Goal: Information Seeking & Learning: Learn about a topic

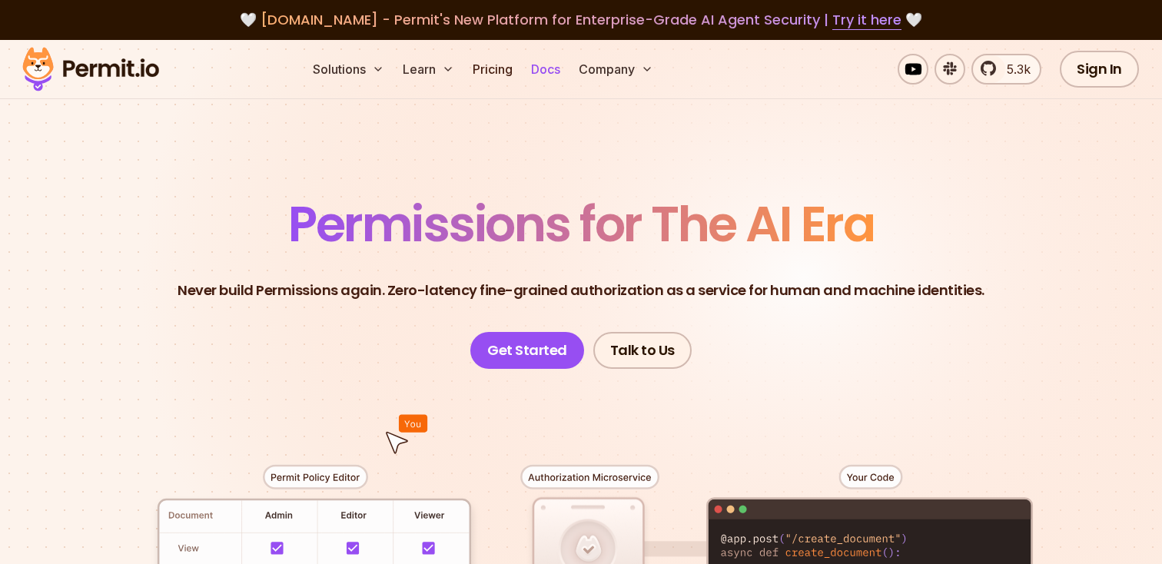
click at [548, 75] on link "Docs" at bounding box center [546, 69] width 42 height 31
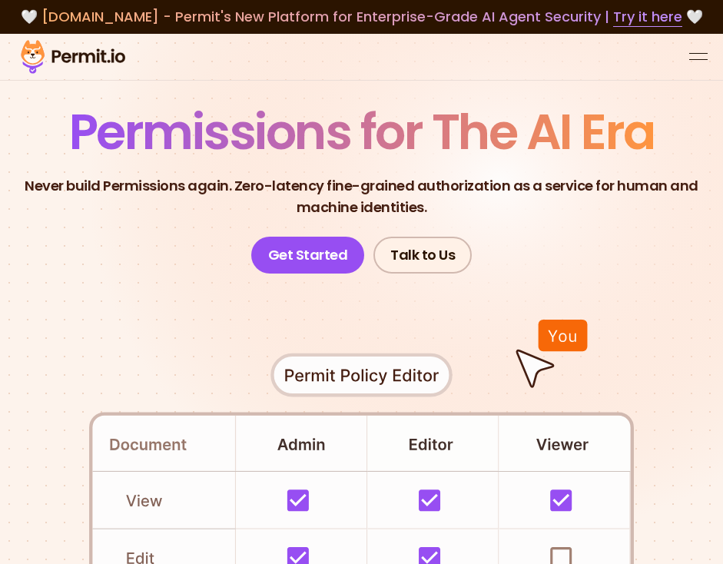
click at [705, 59] on div "open menu" at bounding box center [699, 59] width 18 height 1
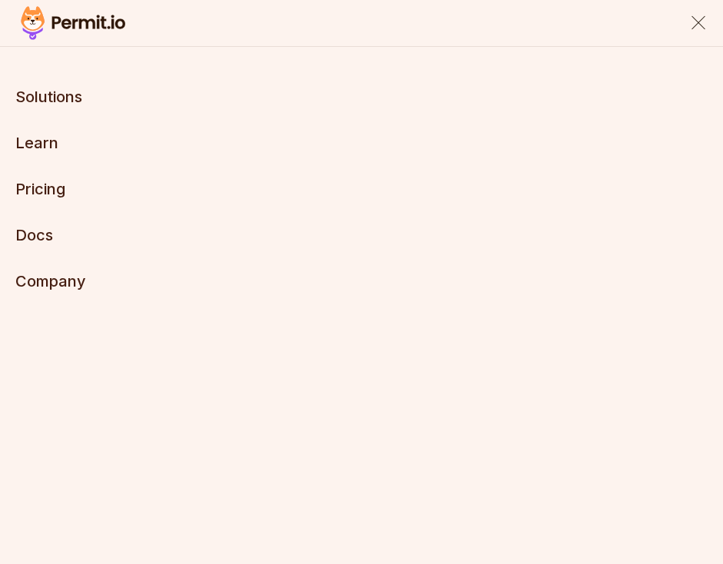
click at [52, 194] on link "Pricing" at bounding box center [40, 189] width 50 height 18
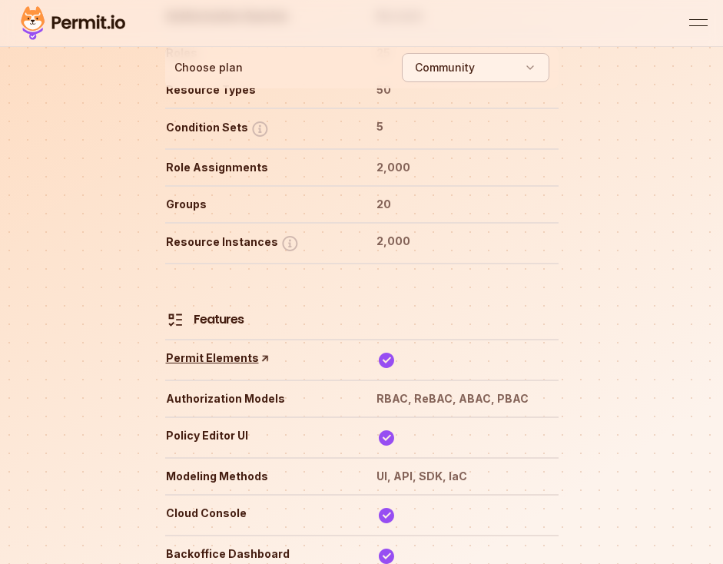
scroll to position [3668, 0]
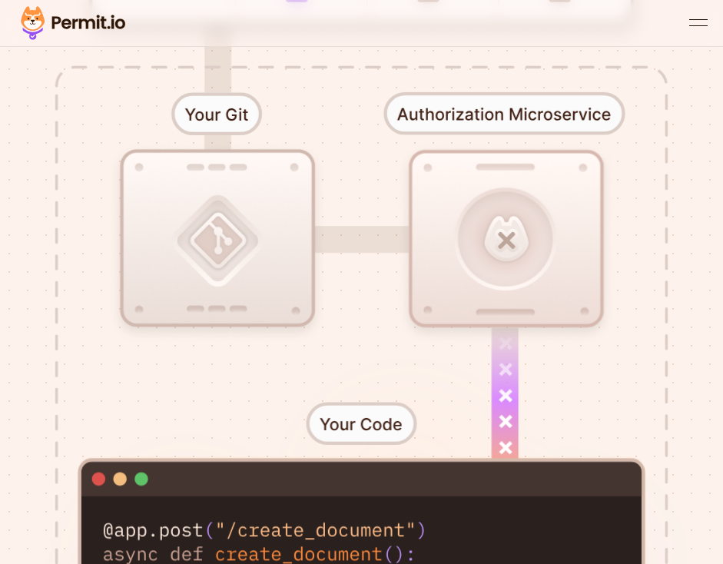
scroll to position [740, 0]
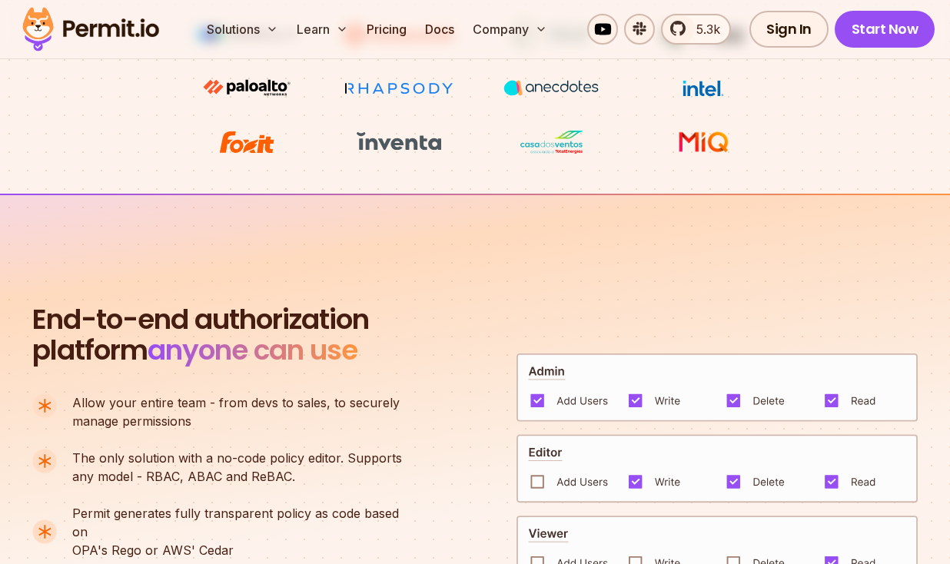
scroll to position [643, 0]
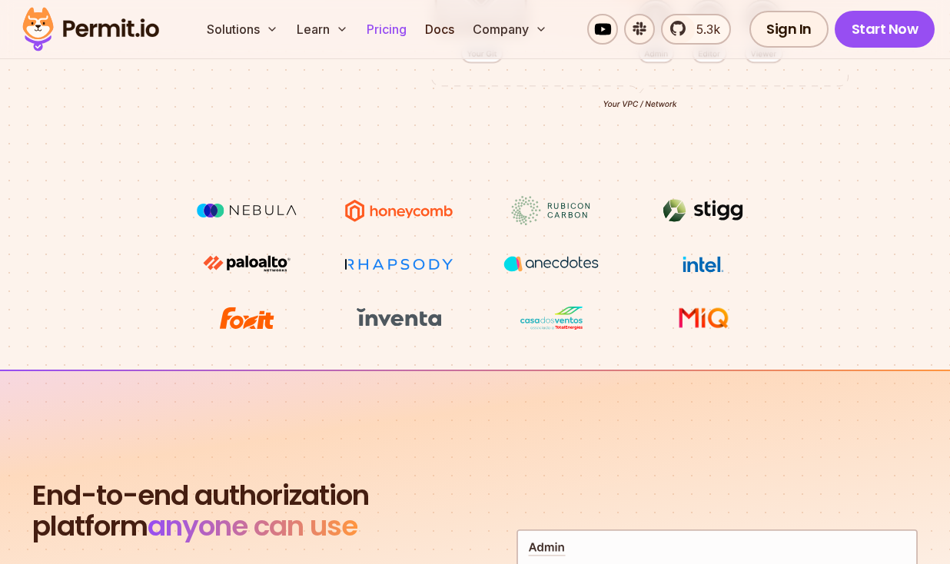
click at [391, 35] on link "Pricing" at bounding box center [387, 29] width 52 height 31
